Goal: Information Seeking & Learning: Learn about a topic

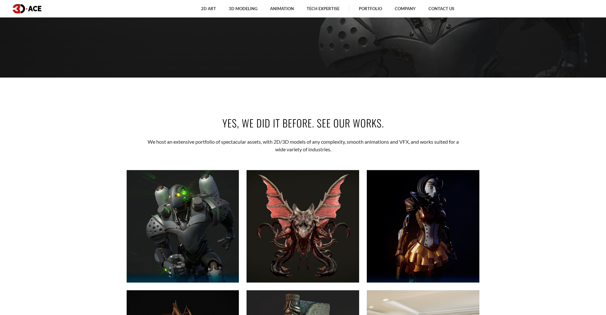
scroll to position [350, 0]
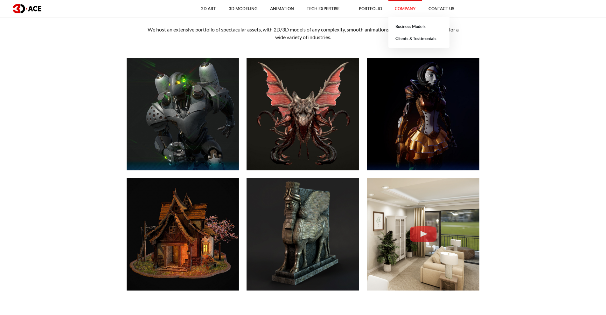
click at [408, 6] on link "Company" at bounding box center [406, 9] width 34 height 18
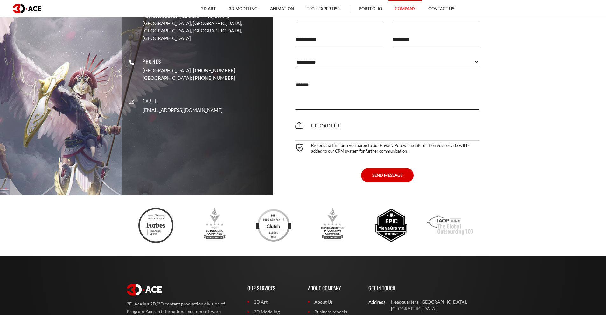
scroll to position [1634, 0]
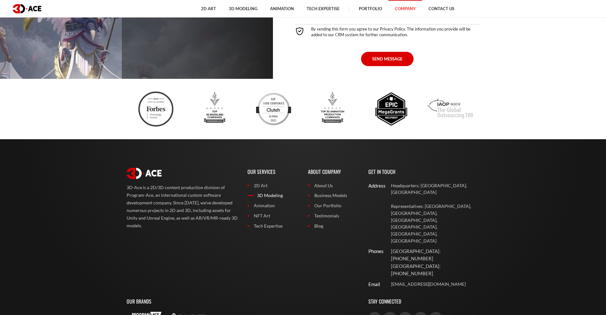
click at [261, 194] on link "3D Modeling" at bounding box center [273, 195] width 51 height 7
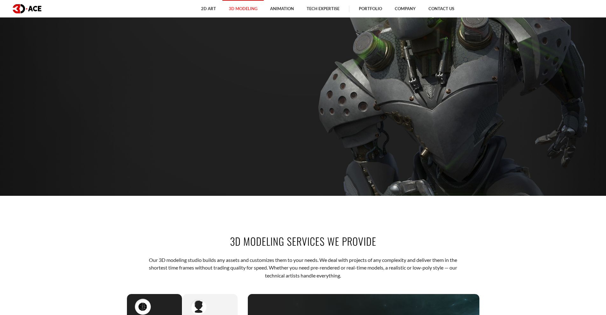
scroll to position [117, 0]
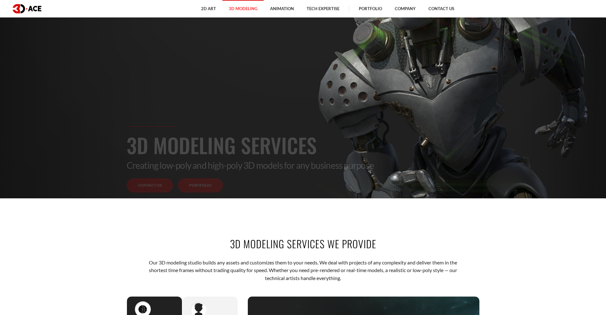
click at [201, 185] on link "Portfolio" at bounding box center [200, 186] width 45 height 14
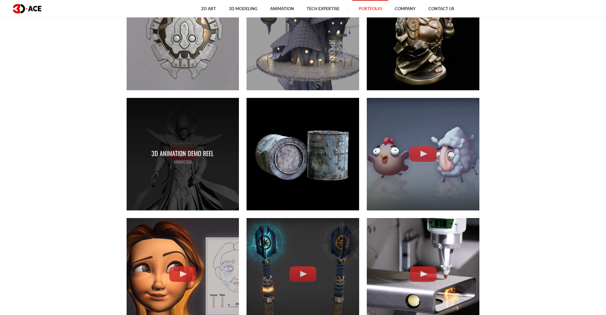
scroll to position [1050, 0]
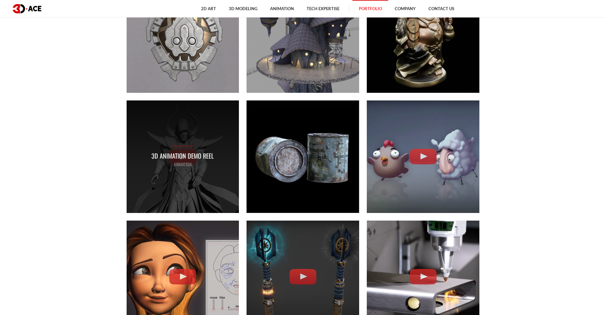
click at [194, 178] on div "3D Animation Demo Reel ANIMATION" at bounding box center [183, 157] width 113 height 113
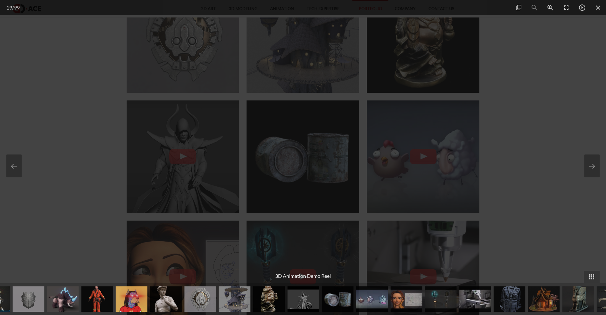
click at [543, 119] on div at bounding box center [303, 157] width 606 height 315
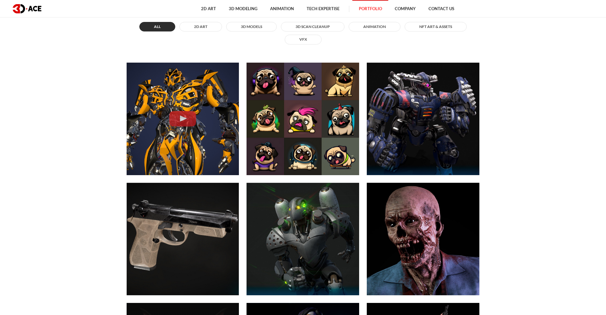
scroll to position [350, 0]
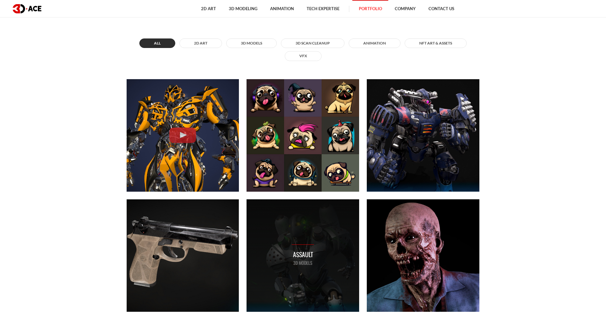
click at [295, 235] on div "Assault 3D MODELS" at bounding box center [303, 256] width 113 height 113
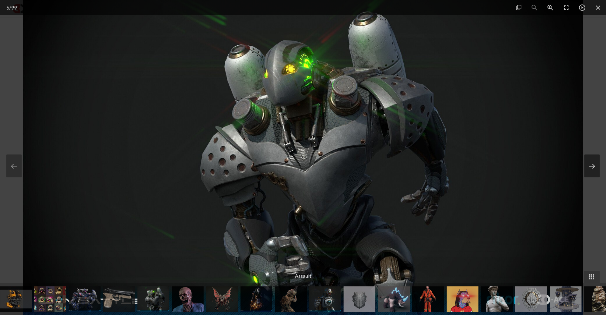
click at [589, 172] on button at bounding box center [592, 166] width 15 height 23
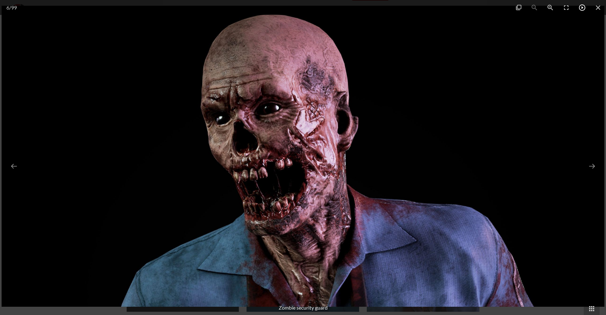
click at [580, 7] on span at bounding box center [583, 7] width 16 height 15
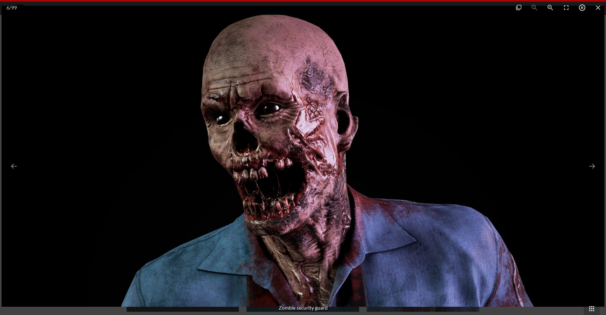
click at [584, 13] on span at bounding box center [583, 7] width 16 height 15
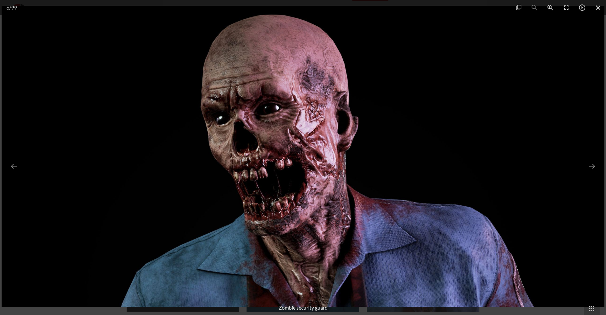
click at [600, 8] on span at bounding box center [598, 7] width 16 height 15
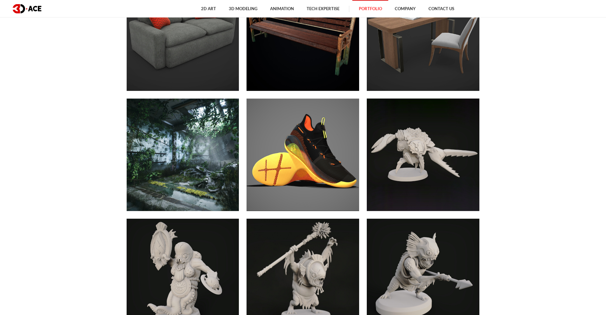
scroll to position [2568, 0]
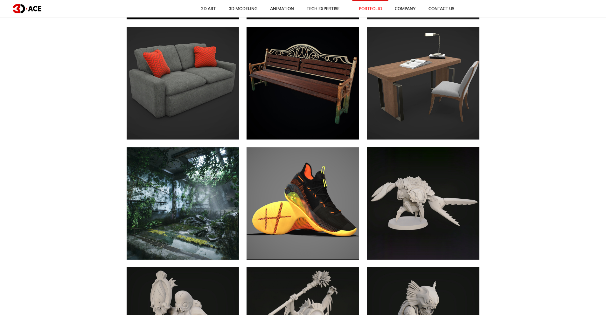
click at [35, 6] on img at bounding box center [27, 8] width 29 height 9
